Goal: Task Accomplishment & Management: Manage account settings

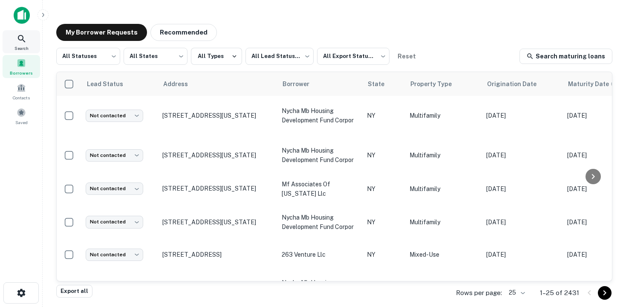
click at [24, 44] on div "Search" at bounding box center [22, 41] width 38 height 23
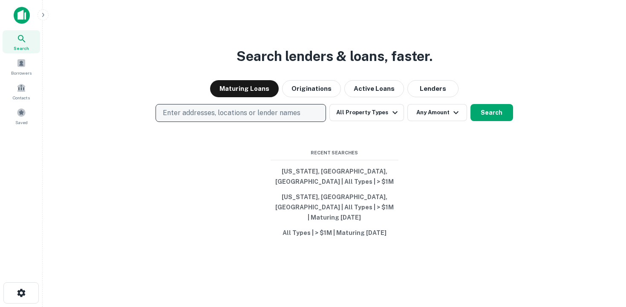
click at [219, 118] on p "Enter addresses, locations or lender names" at bounding box center [232, 113] width 138 height 10
type input "********"
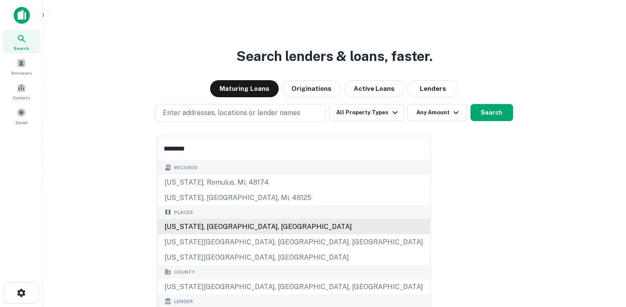
click at [230, 226] on div "New York, NY, USA" at bounding box center [294, 226] width 272 height 15
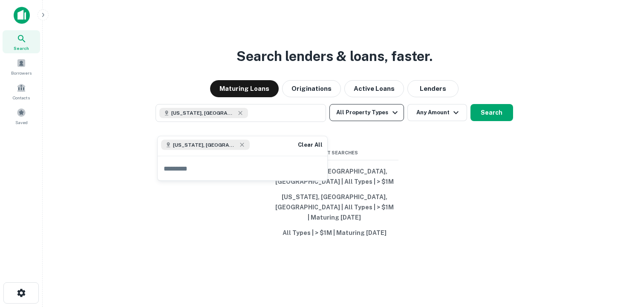
click at [379, 121] on button "All Property Types" at bounding box center [366, 112] width 74 height 17
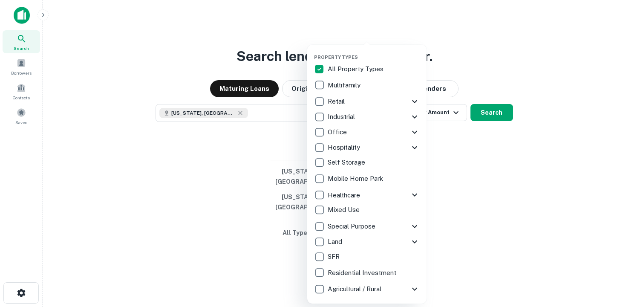
click at [437, 135] on div at bounding box center [313, 153] width 626 height 307
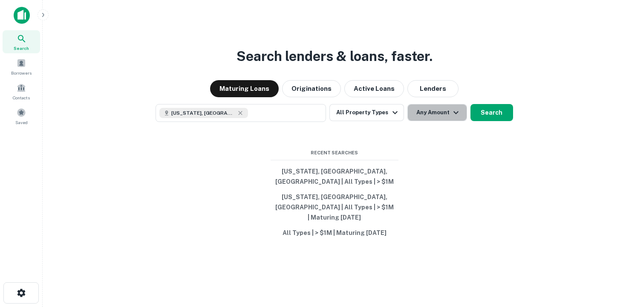
click at [445, 121] on button "Any Amount" at bounding box center [437, 112] width 60 height 17
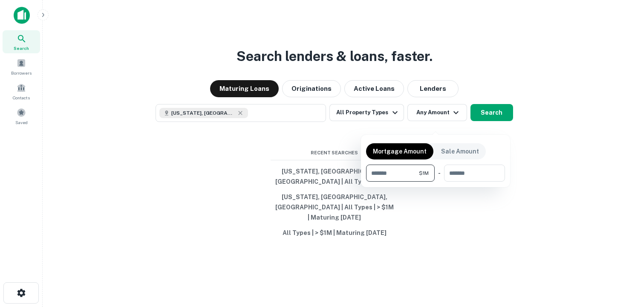
type input "*******"
click at [483, 124] on div at bounding box center [313, 153] width 626 height 307
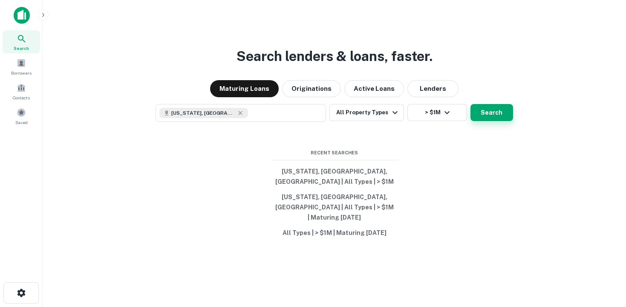
click at [489, 121] on button "Search" at bounding box center [491, 112] width 43 height 17
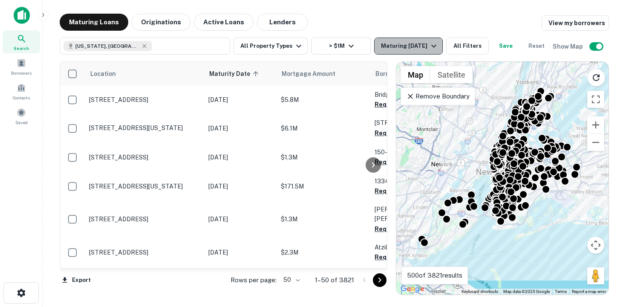
click at [404, 46] on div "Maturing In 1 Year" at bounding box center [410, 46] width 58 height 10
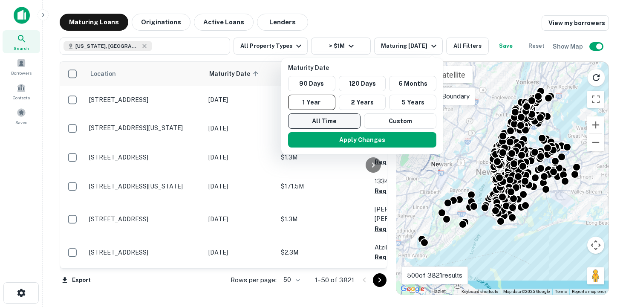
click at [340, 124] on button "All Time" at bounding box center [324, 120] width 72 height 15
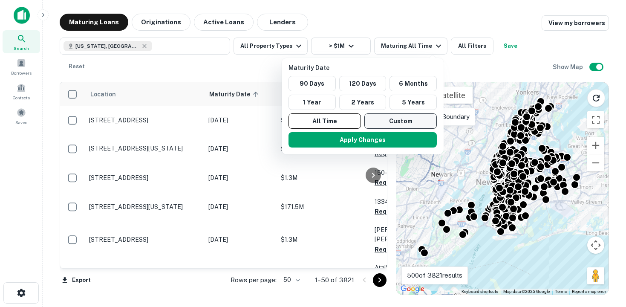
click at [397, 121] on button "Custom" at bounding box center [400, 120] width 72 height 15
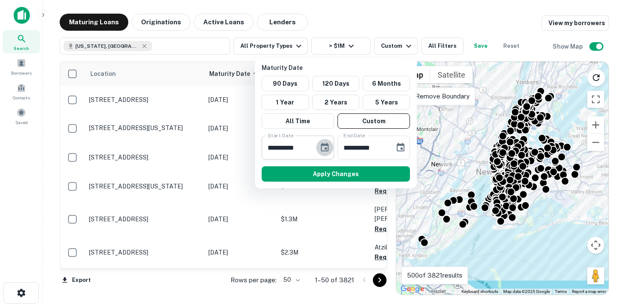
click at [323, 149] on icon "Choose date, selected date is Oct 2, 2025" at bounding box center [325, 147] width 10 height 10
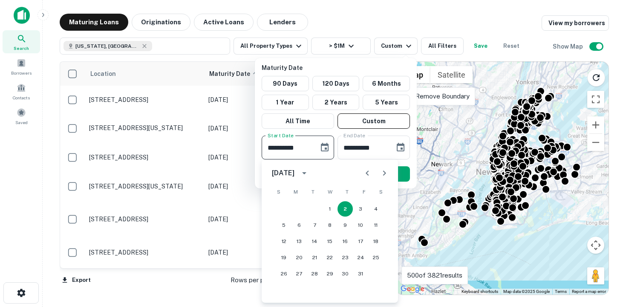
click at [384, 172] on icon "Next month" at bounding box center [384, 173] width 10 height 10
click at [310, 275] on button "30" at bounding box center [314, 273] width 15 height 15
type input "**********"
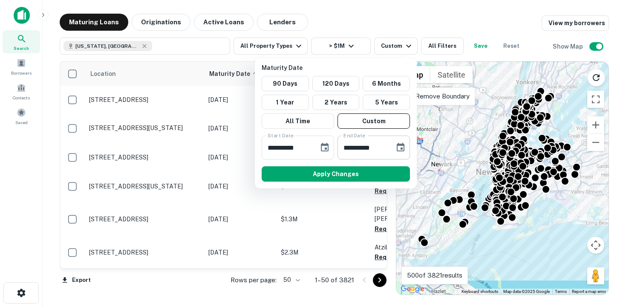
click at [401, 151] on icon "Choose date, selected date is Mar 31, 2026" at bounding box center [400, 147] width 10 height 10
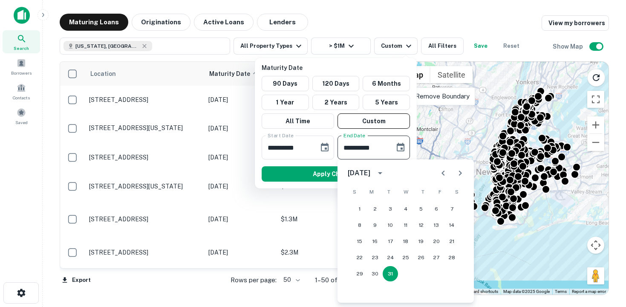
click at [293, 188] on div "**********" at bounding box center [336, 123] width 162 height 130
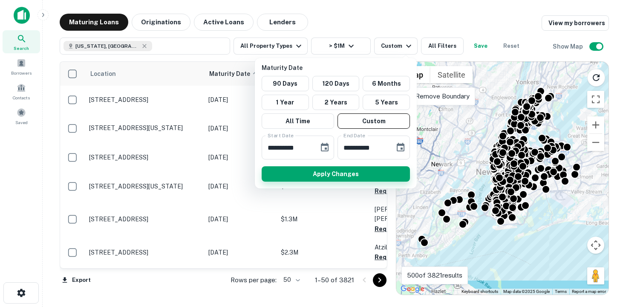
click at [289, 178] on button "Apply Changes" at bounding box center [336, 173] width 148 height 15
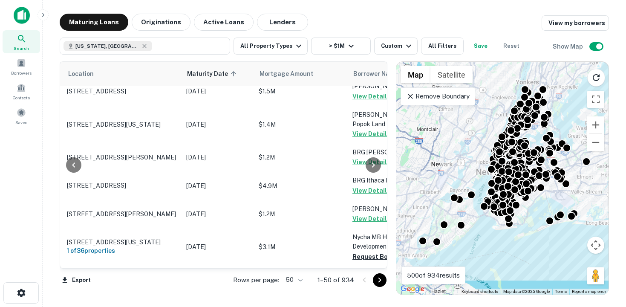
scroll to position [707, 0]
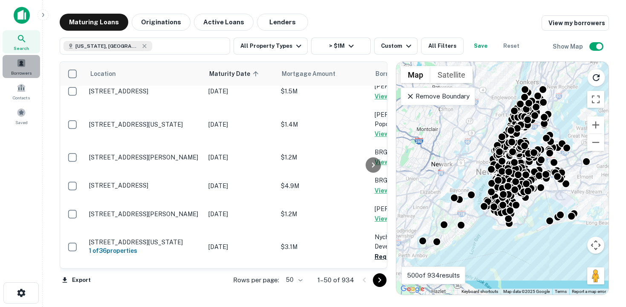
click at [29, 71] on span "Borrowers" at bounding box center [21, 72] width 20 height 7
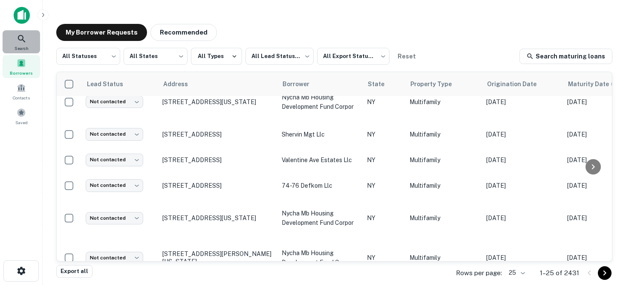
click at [26, 37] on icon at bounding box center [22, 39] width 10 height 10
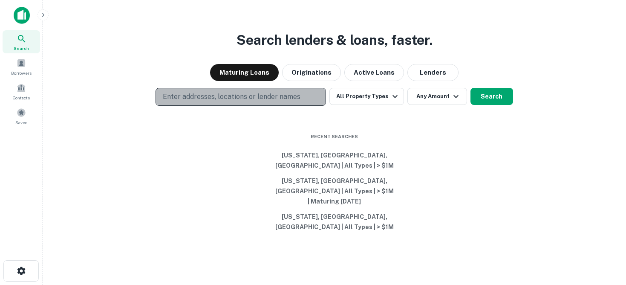
click at [205, 102] on p "Enter addresses, locations or lender names" at bounding box center [232, 97] width 138 height 10
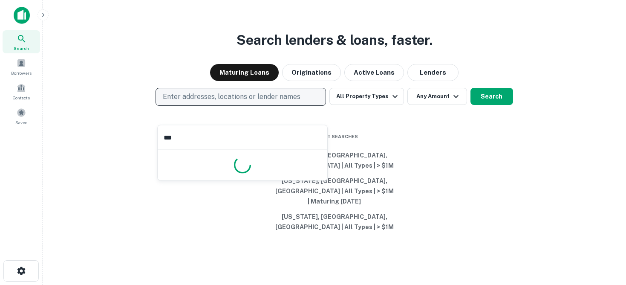
type input "***"
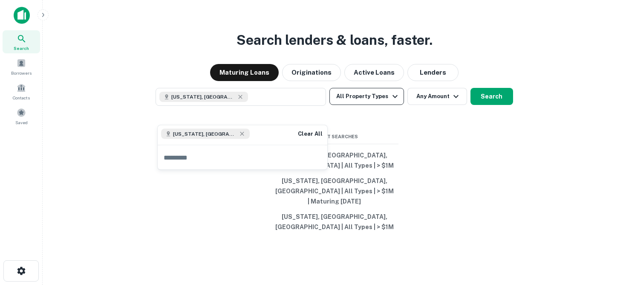
click at [384, 105] on button "All Property Types" at bounding box center [366, 96] width 74 height 17
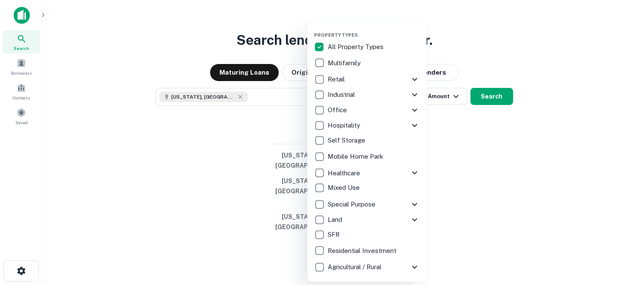
click at [452, 120] on div at bounding box center [313, 142] width 626 height 285
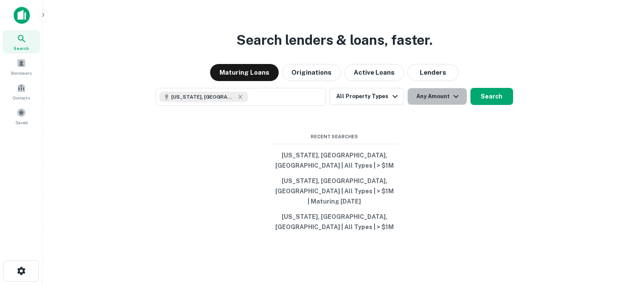
click at [451, 101] on icon "button" at bounding box center [456, 96] width 10 height 10
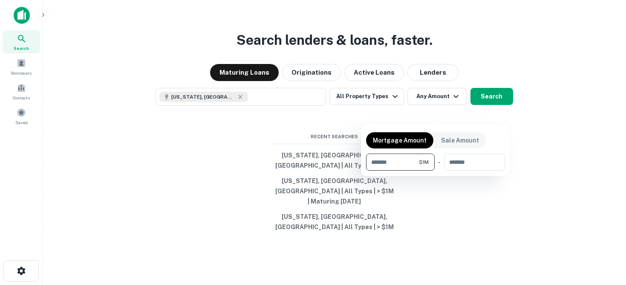
type input "*******"
click at [476, 112] on div at bounding box center [313, 142] width 626 height 285
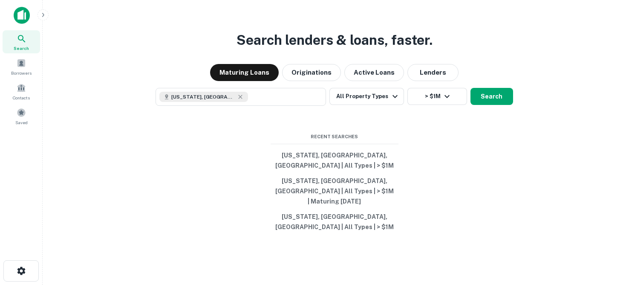
click at [476, 105] on button "Search" at bounding box center [491, 96] width 43 height 17
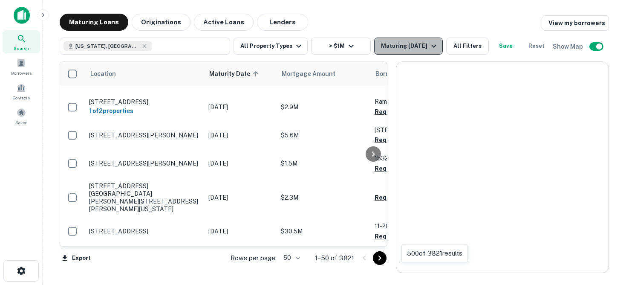
click at [414, 48] on div "Maturing In 1 Year" at bounding box center [410, 46] width 58 height 10
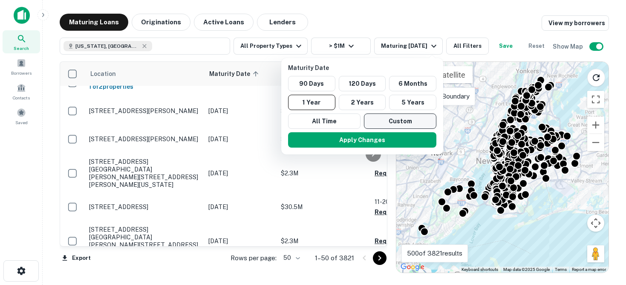
click at [381, 115] on button "Custom" at bounding box center [400, 120] width 72 height 15
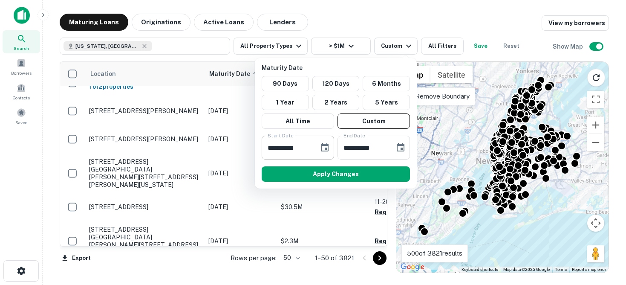
click at [324, 148] on icon "Choose date, selected date is Oct 2, 2025" at bounding box center [325, 147] width 10 height 10
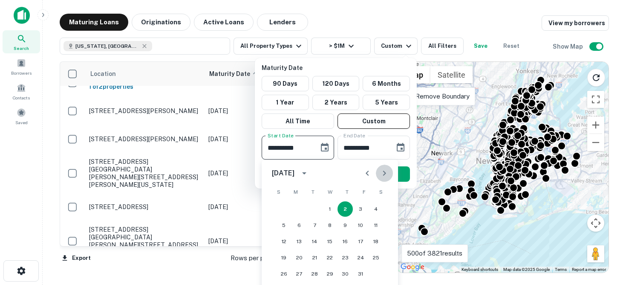
click at [384, 170] on icon "Next month" at bounding box center [384, 173] width 10 height 10
click at [314, 274] on button "30" at bounding box center [314, 273] width 15 height 15
type input "**********"
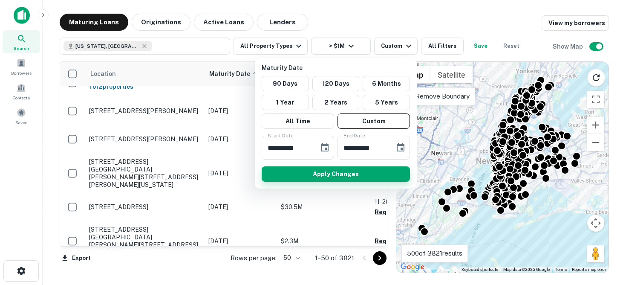
click at [340, 178] on button "Apply Changes" at bounding box center [336, 173] width 148 height 15
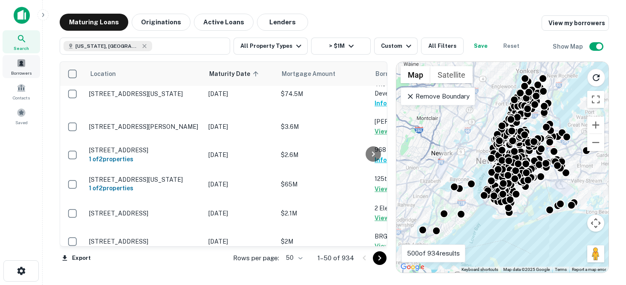
click at [30, 73] on span "Borrowers" at bounding box center [21, 72] width 20 height 7
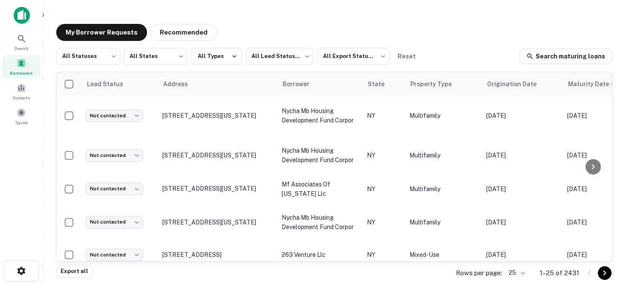
click at [524, 274] on body "Search Borrowers Contacts Saved My Borrower Requests Recommended All Statuses *…" at bounding box center [313, 142] width 626 height 285
click at [519, 205] on li "50" at bounding box center [517, 205] width 29 height 15
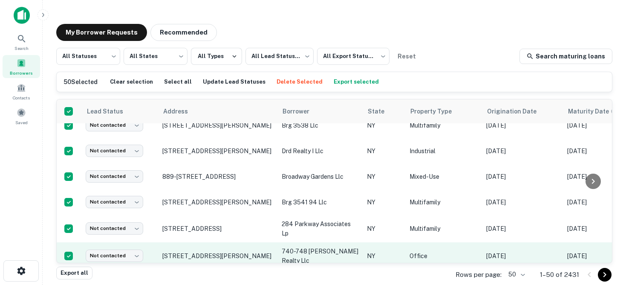
scroll to position [1, 0]
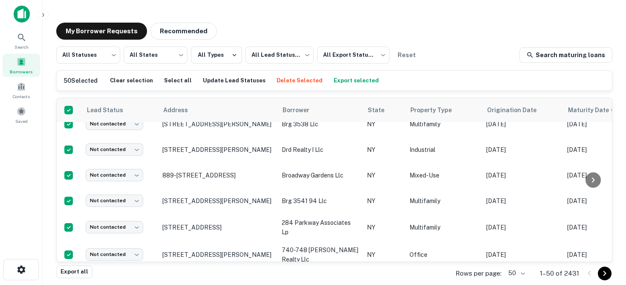
click at [341, 81] on button "Export selected" at bounding box center [356, 80] width 49 height 13
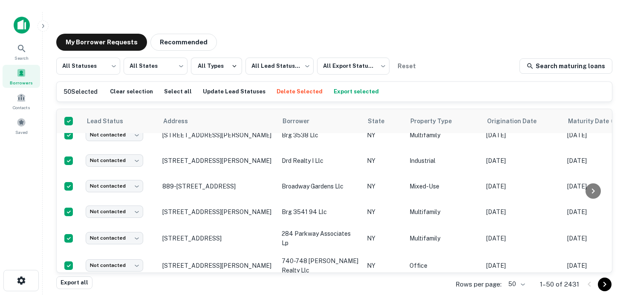
scroll to position [1312, 0]
